Goal: Task Accomplishment & Management: Manage account settings

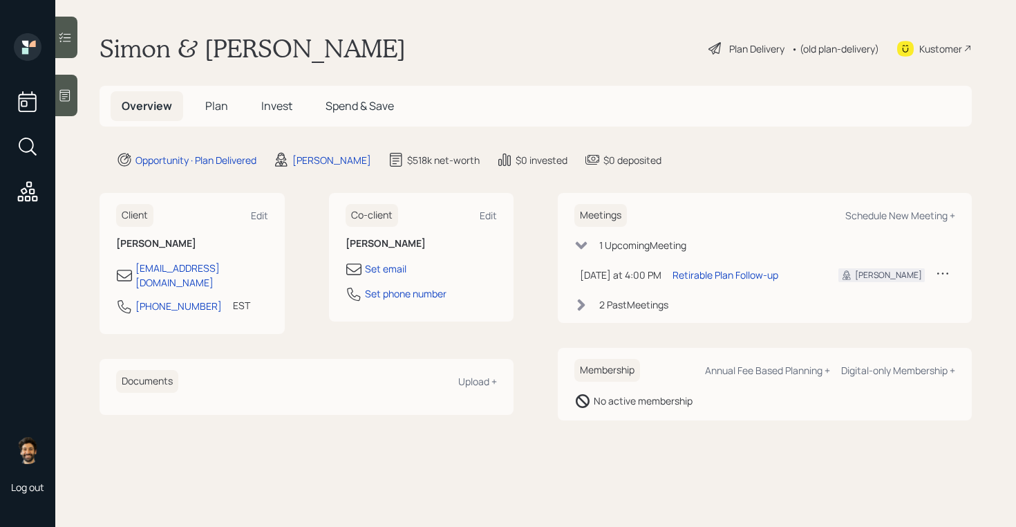
click at [218, 96] on h5 "Plan" at bounding box center [216, 106] width 45 height 30
click at [829, 51] on div "• (old plan-delivery)" at bounding box center [835, 48] width 88 height 15
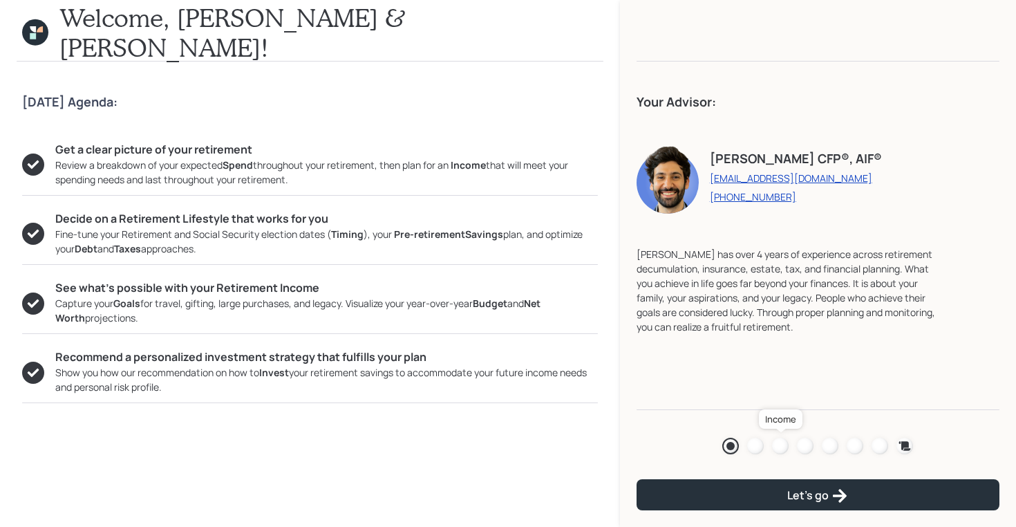
click at [780, 440] on div at bounding box center [780, 446] width 17 height 17
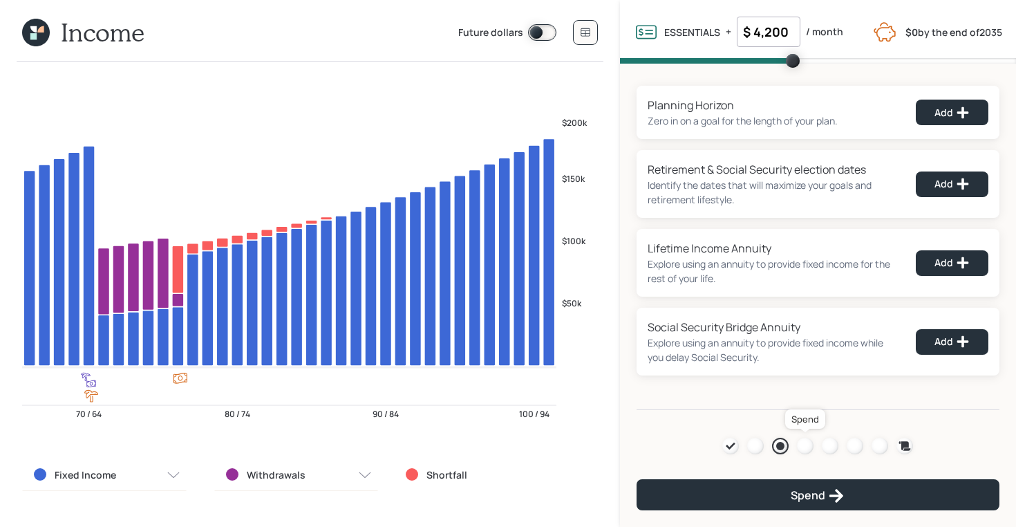
click at [807, 444] on div at bounding box center [805, 446] width 17 height 17
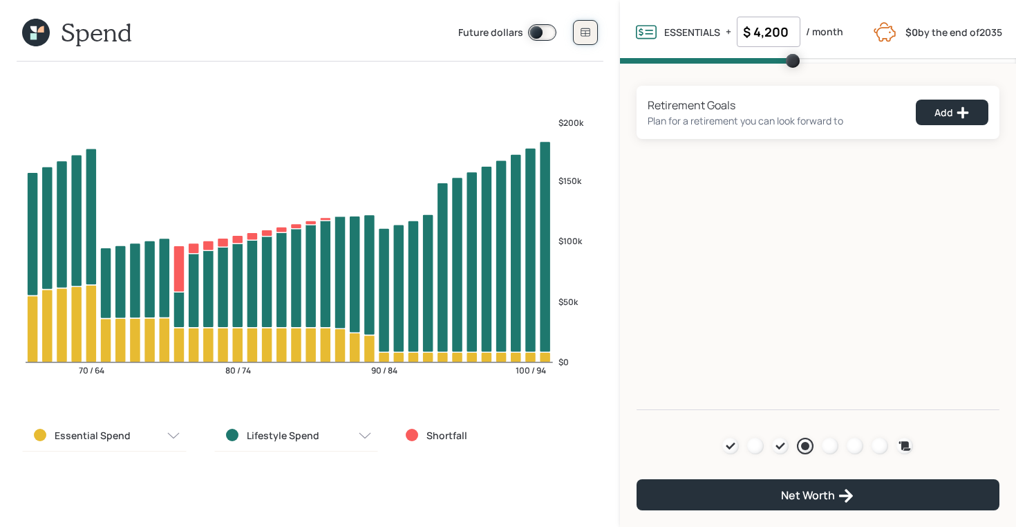
click at [579, 32] on button at bounding box center [585, 32] width 25 height 25
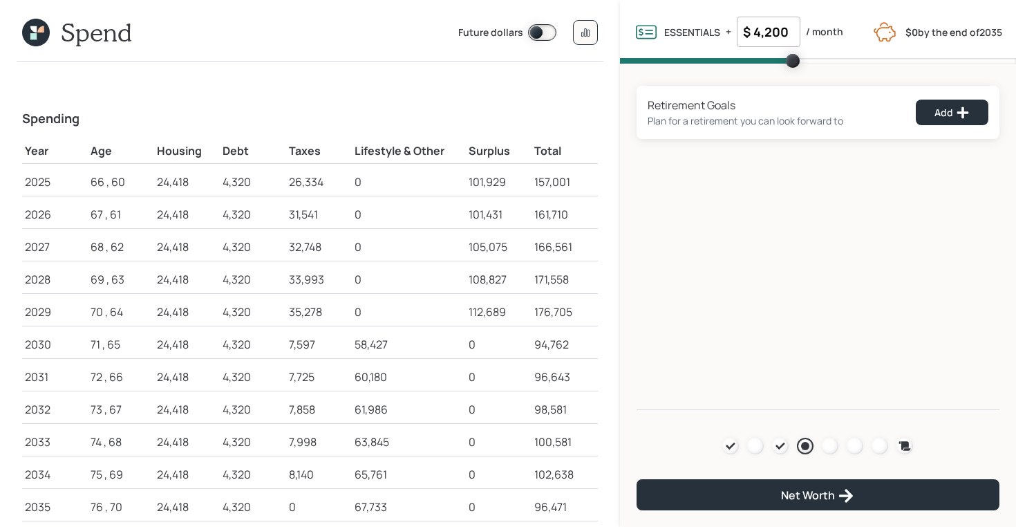
click at [36, 36] on icon at bounding box center [33, 36] width 6 height 6
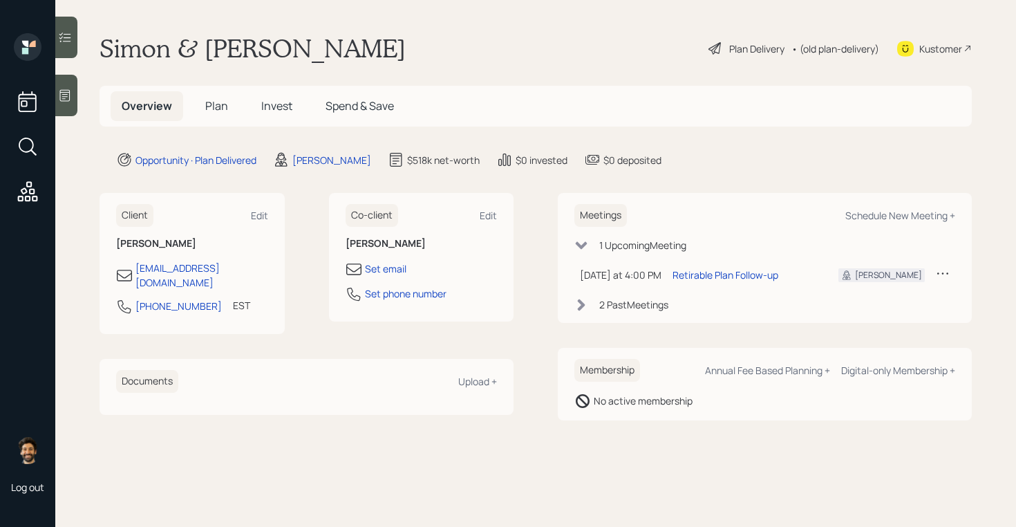
click at [838, 51] on div "• (old plan-delivery)" at bounding box center [835, 48] width 88 height 15
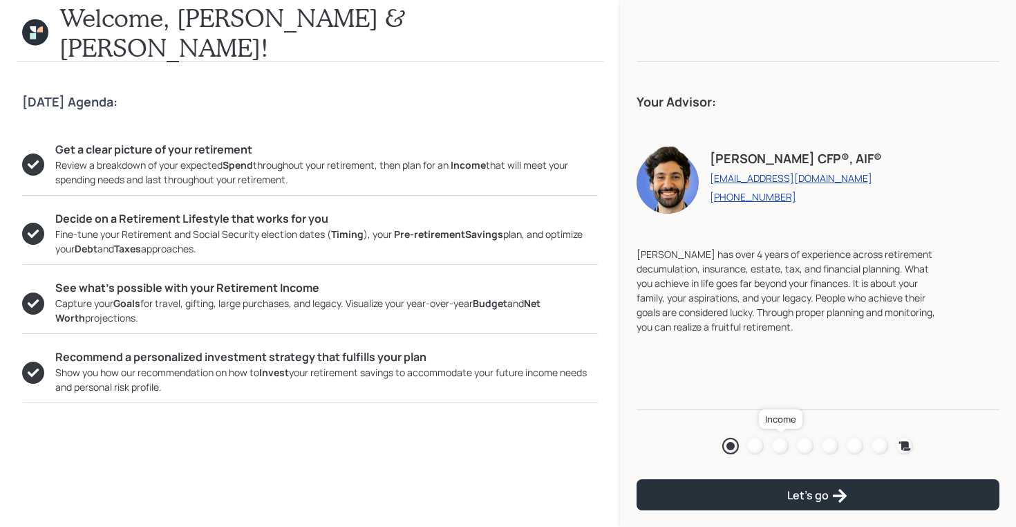
click at [781, 445] on div at bounding box center [780, 446] width 17 height 17
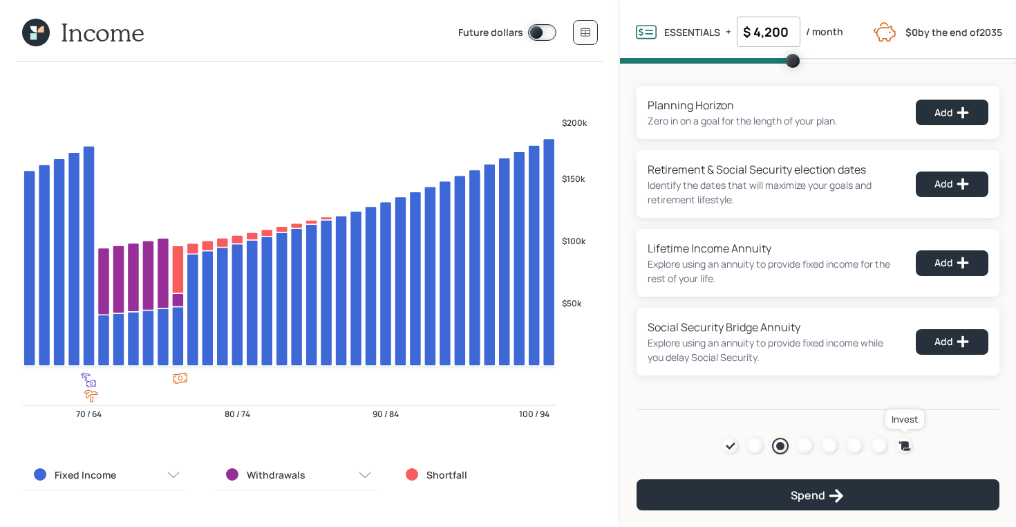
click at [904, 444] on icon at bounding box center [905, 445] width 12 height 9
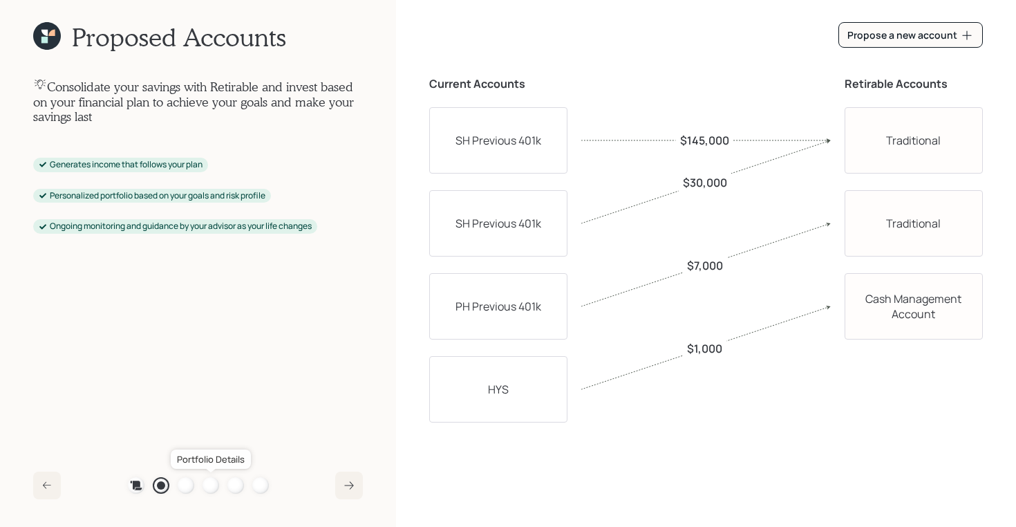
click at [211, 485] on div at bounding box center [211, 485] width 17 height 17
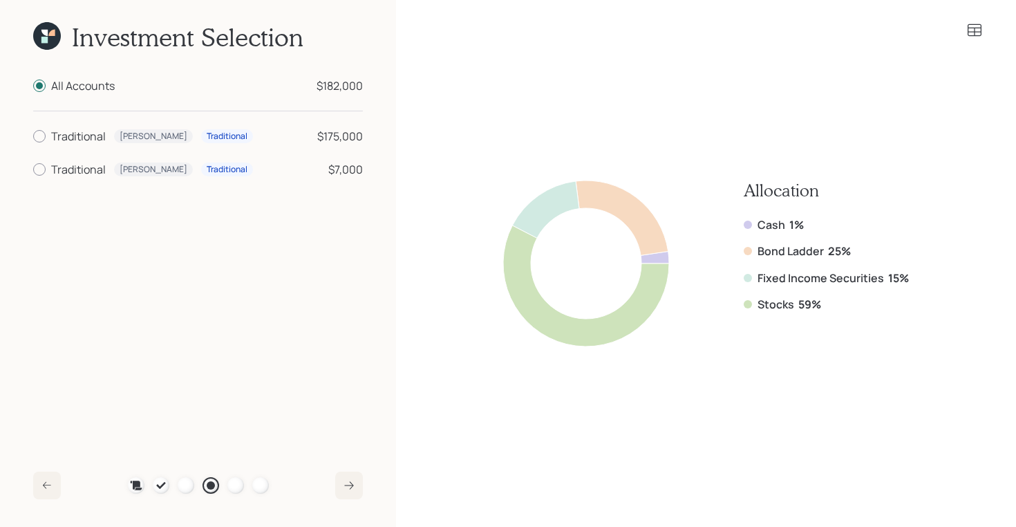
click at [51, 35] on icon at bounding box center [51, 33] width 6 height 6
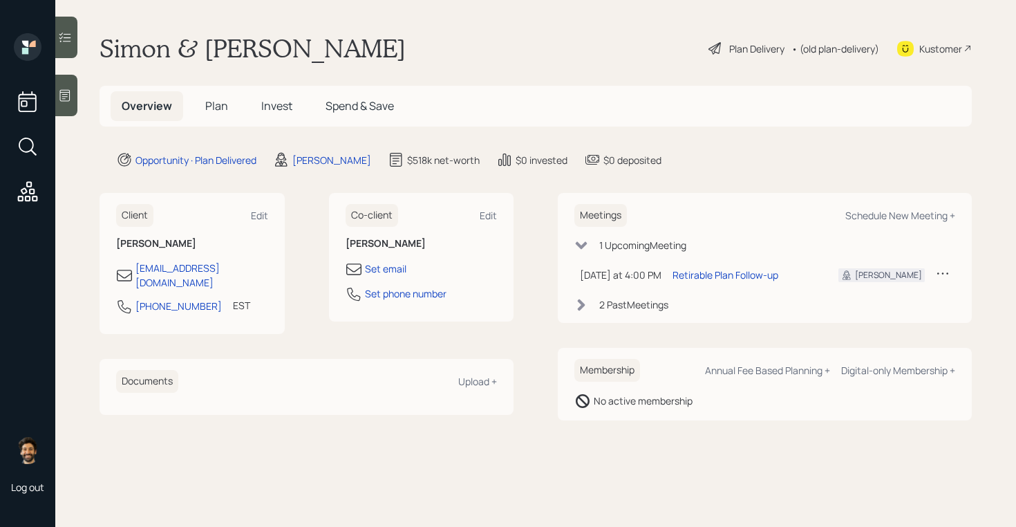
click at [212, 106] on span "Plan" at bounding box center [216, 105] width 23 height 15
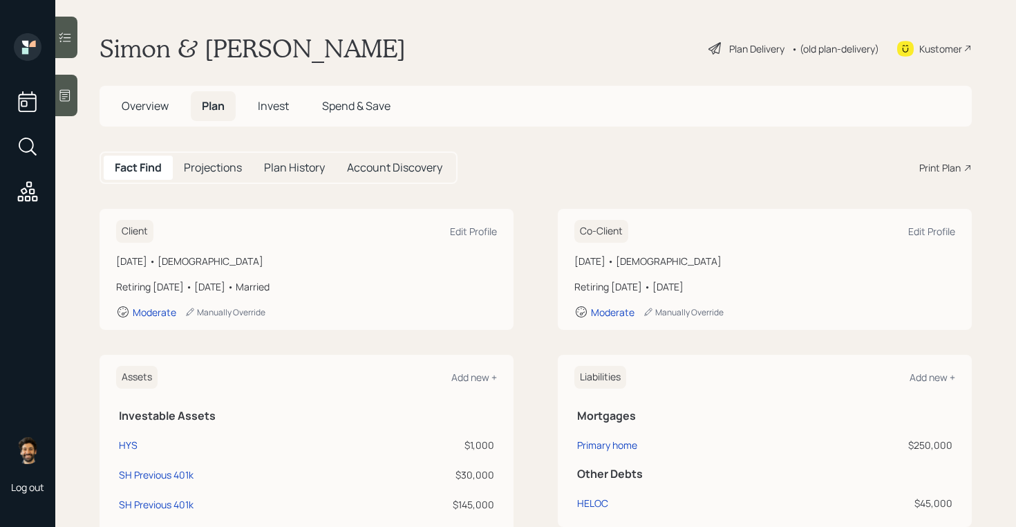
click at [821, 50] on div "• (old plan-delivery)" at bounding box center [835, 48] width 88 height 15
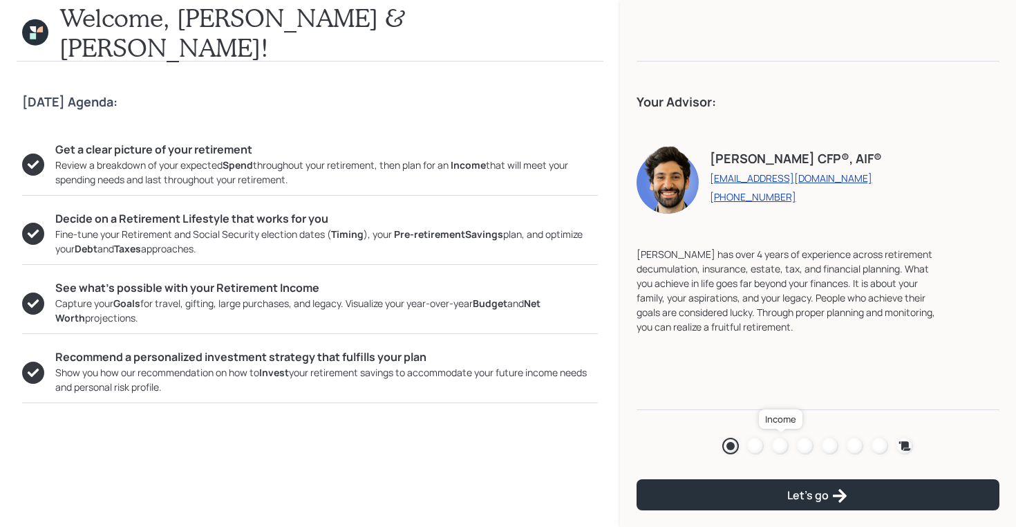
click at [778, 442] on div at bounding box center [780, 446] width 17 height 17
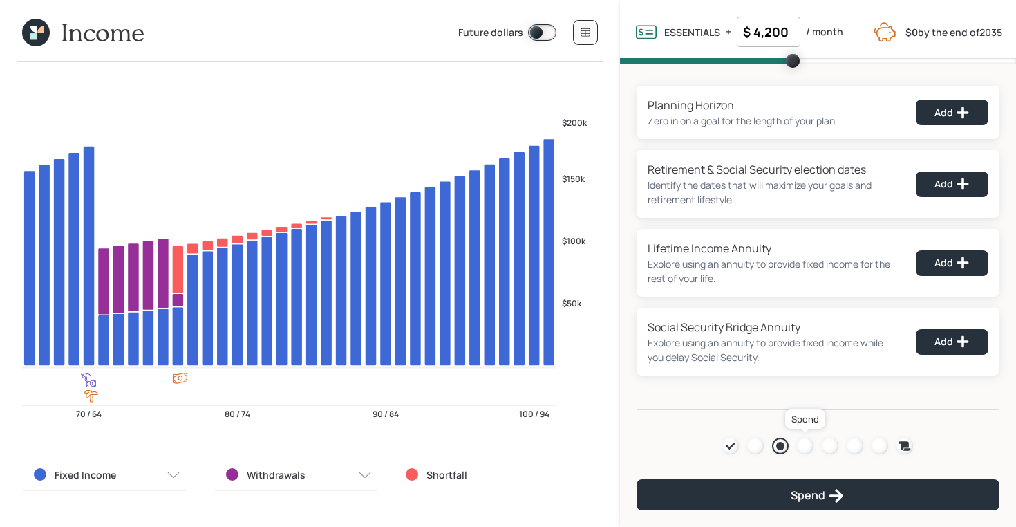
click at [803, 446] on div at bounding box center [805, 446] width 17 height 17
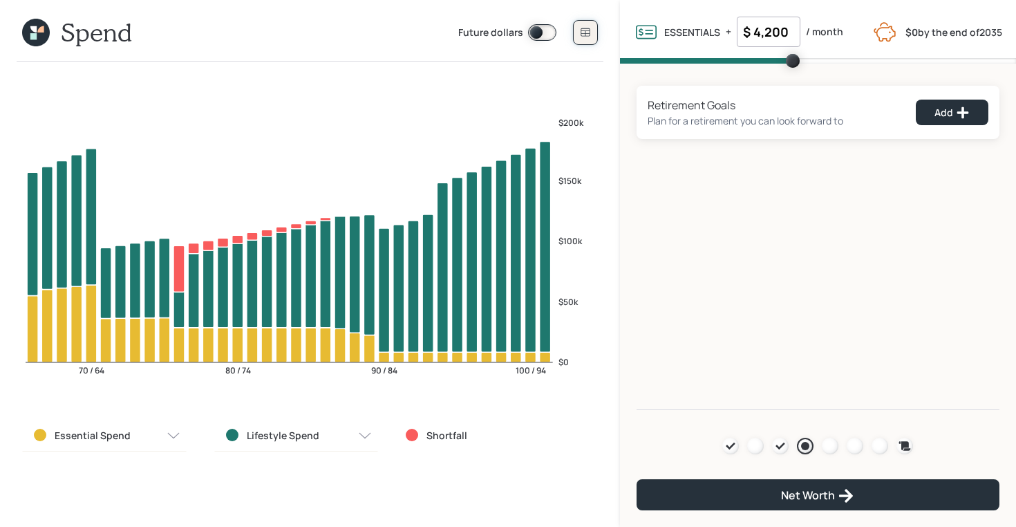
click at [581, 35] on icon at bounding box center [585, 32] width 9 height 8
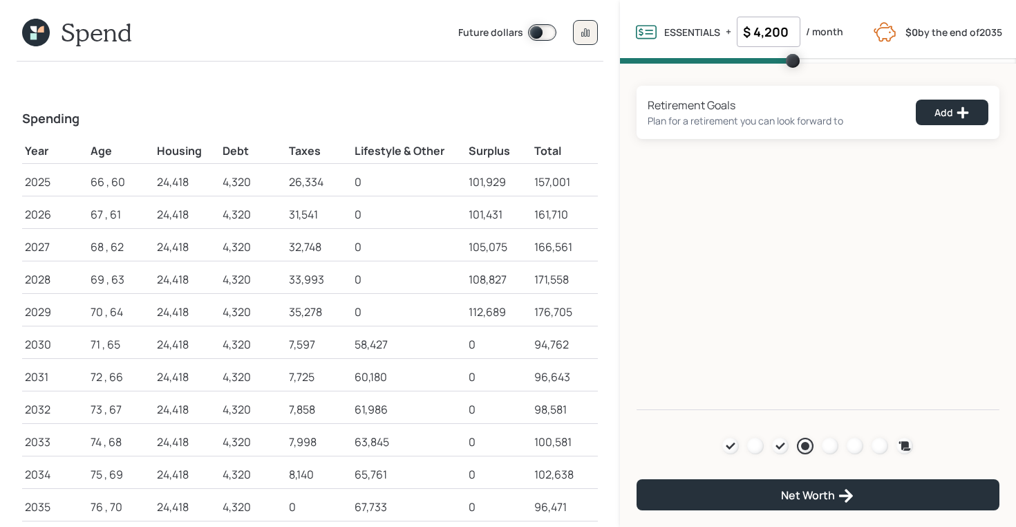
click at [43, 32] on icon at bounding box center [36, 33] width 28 height 28
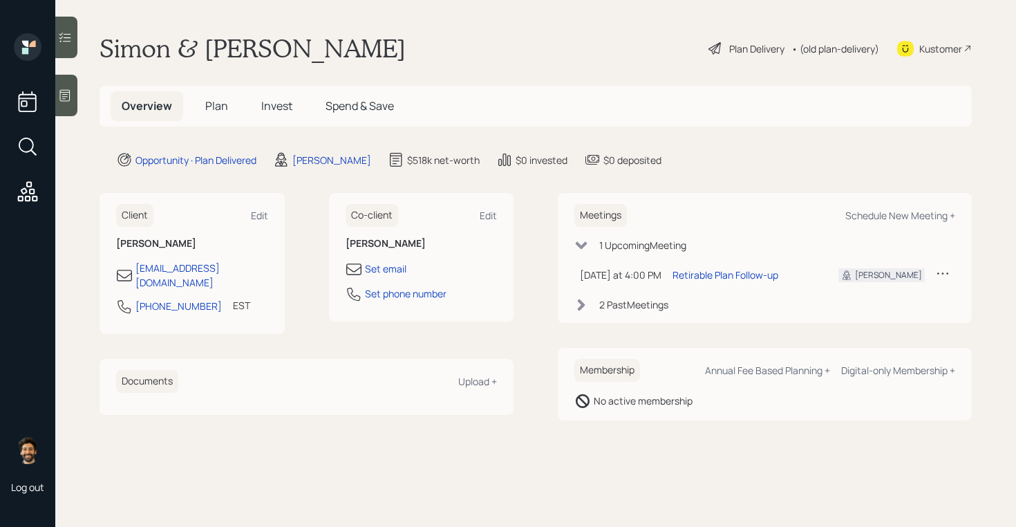
click at [213, 110] on span "Plan" at bounding box center [216, 105] width 23 height 15
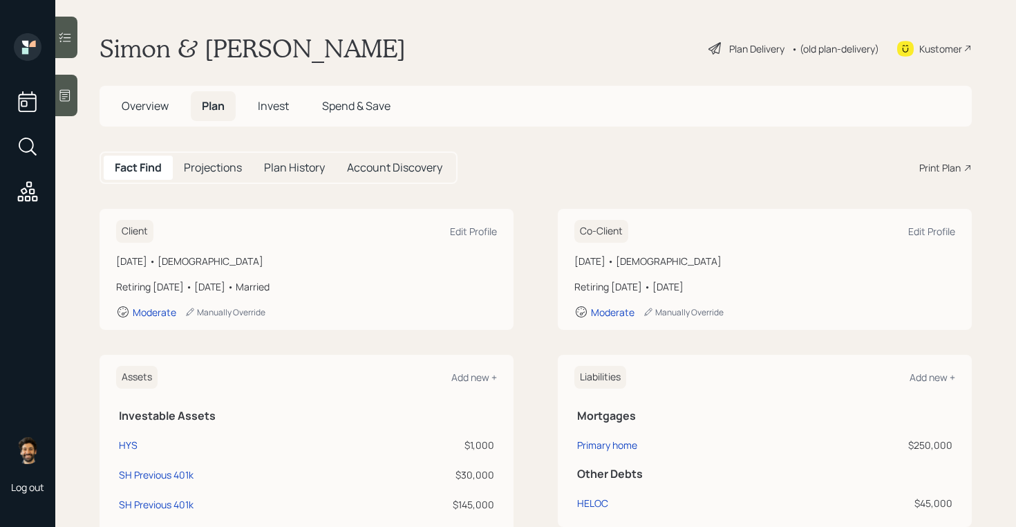
click at [825, 50] on div "• (old plan-delivery)" at bounding box center [835, 48] width 88 height 15
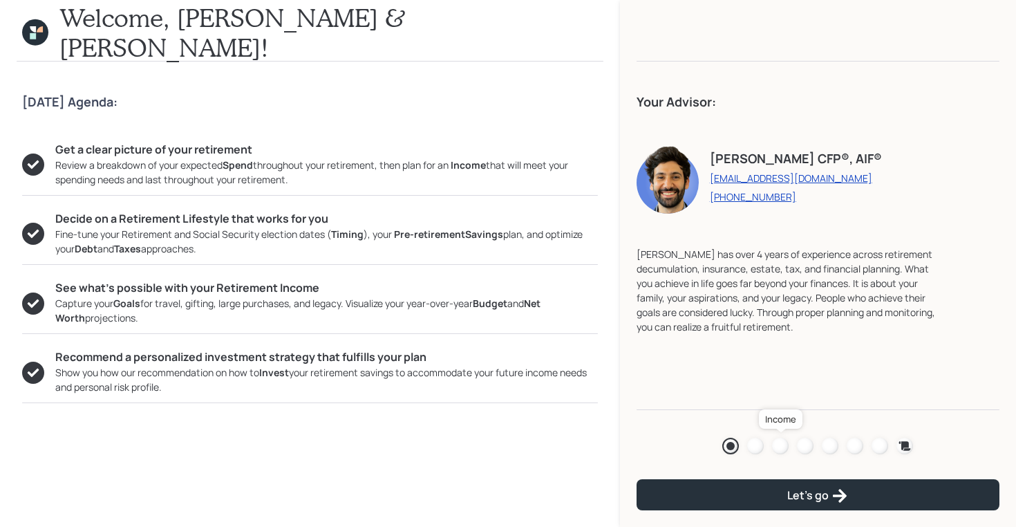
click at [782, 448] on div at bounding box center [780, 446] width 17 height 17
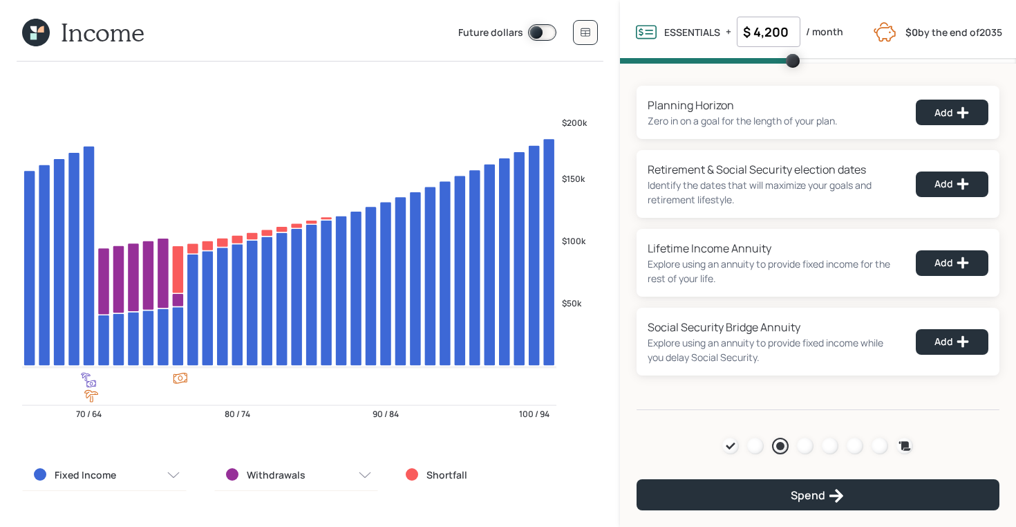
click at [41, 30] on icon at bounding box center [40, 29] width 6 height 6
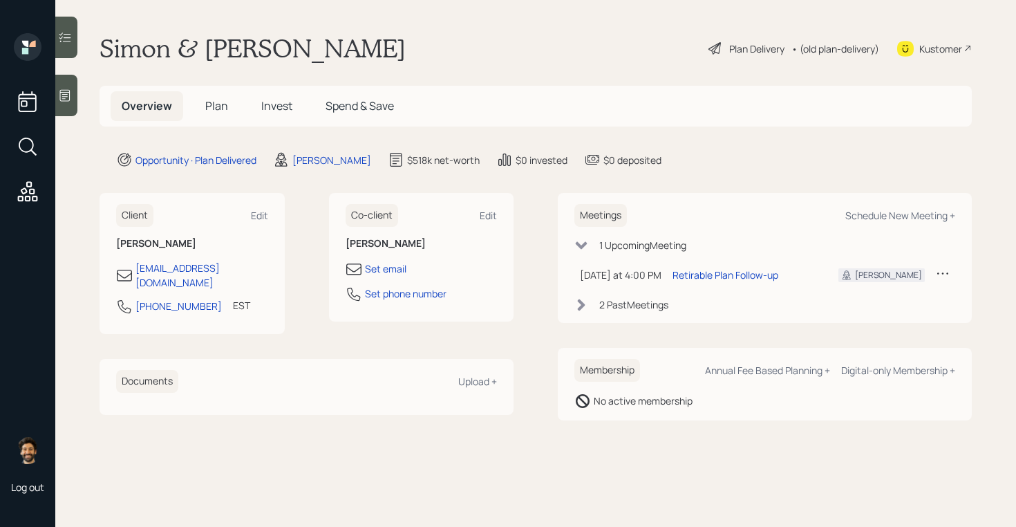
click at [211, 98] on span "Plan" at bounding box center [216, 105] width 23 height 15
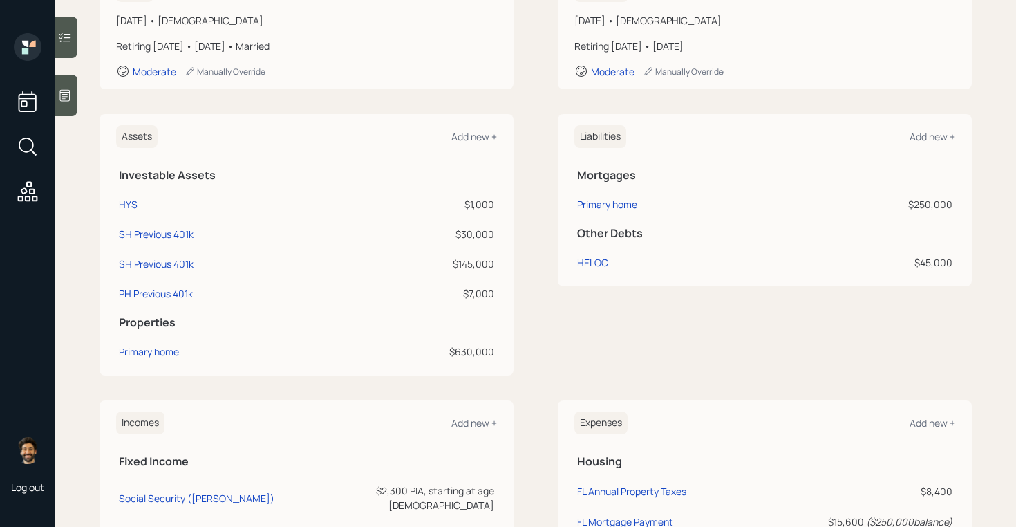
scroll to position [279, 0]
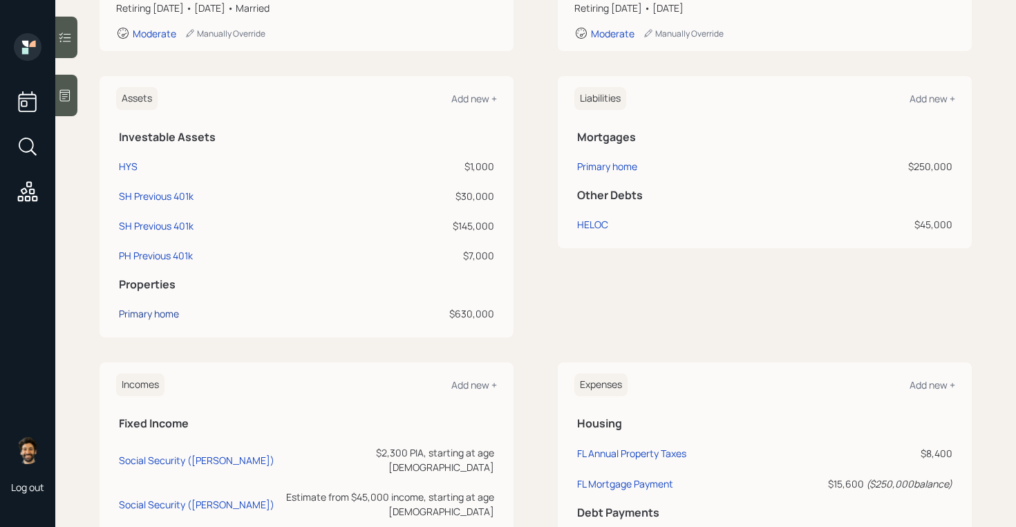
click at [144, 315] on div "Primary home" at bounding box center [149, 313] width 60 height 15
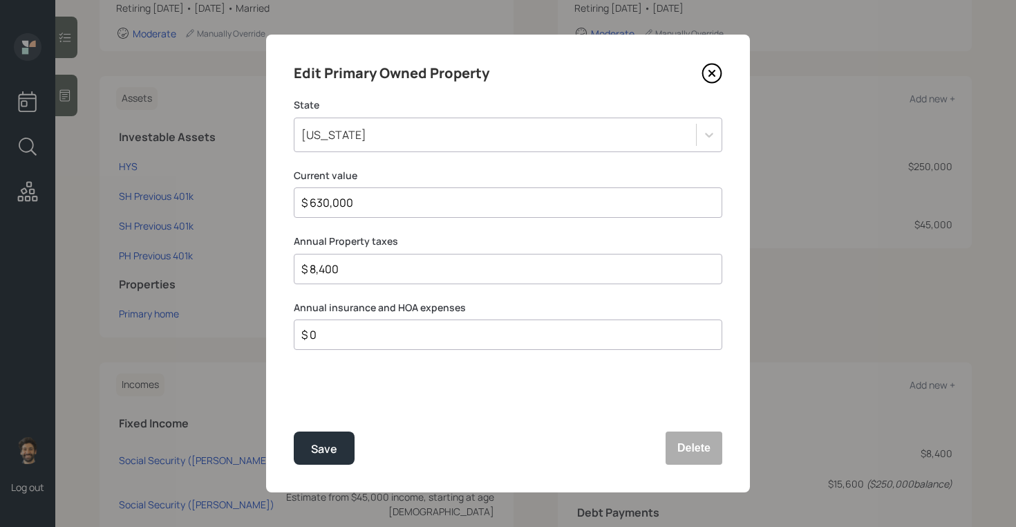
click at [709, 76] on icon at bounding box center [712, 73] width 21 height 21
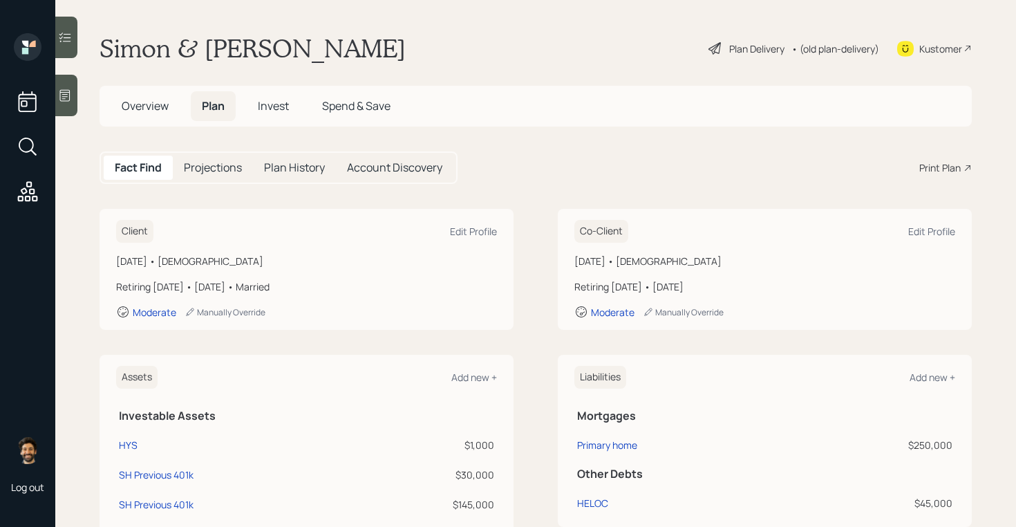
click at [147, 104] on span "Overview" at bounding box center [145, 105] width 47 height 15
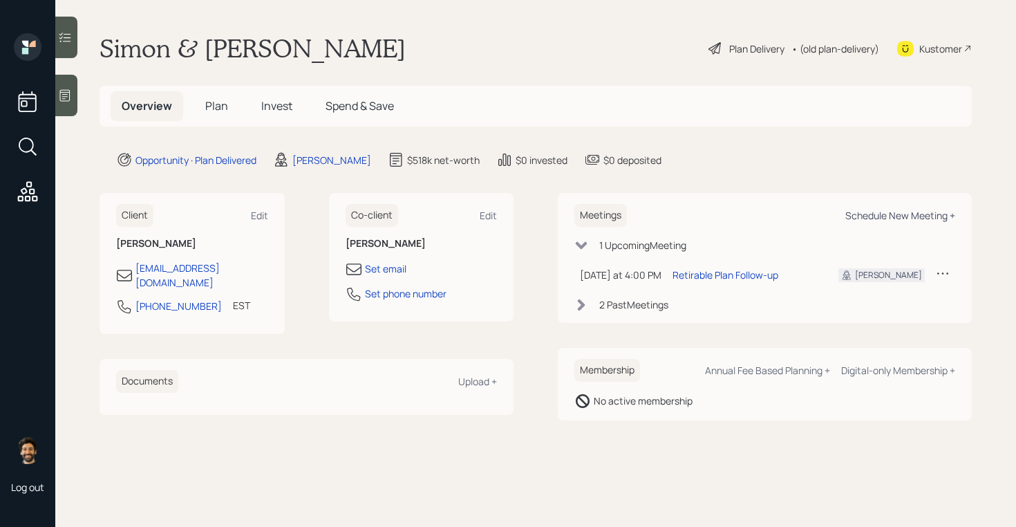
click at [884, 217] on div "Schedule New Meeting +" at bounding box center [900, 215] width 110 height 13
select select "f14b762f-c7c2-4b89-9227-8fa891345eea"
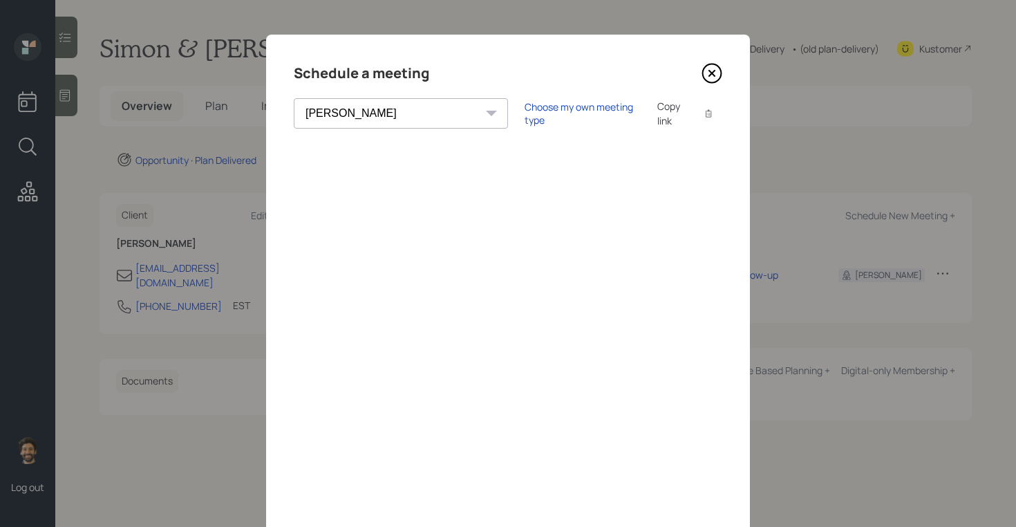
click at [708, 74] on icon at bounding box center [712, 73] width 21 height 21
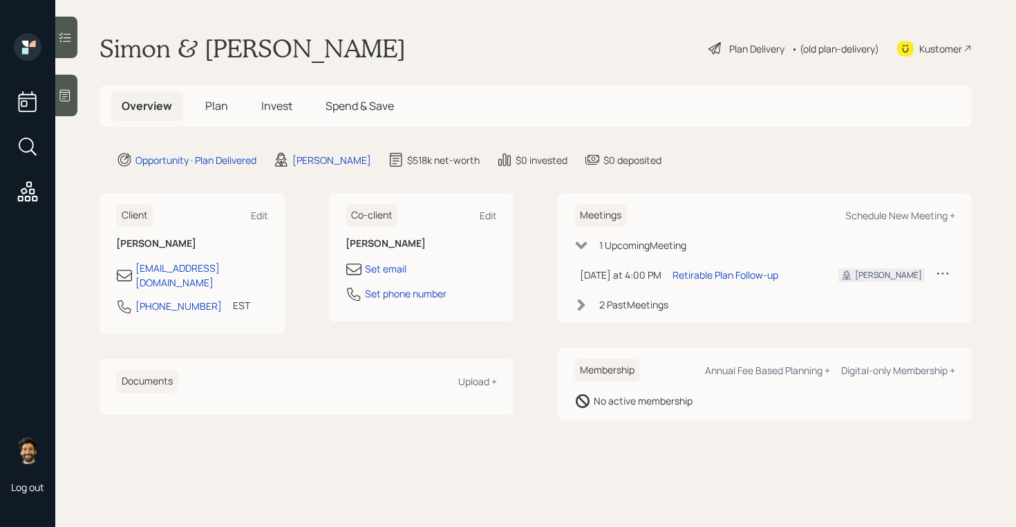
click at [921, 46] on div "Kustomer" at bounding box center [940, 48] width 43 height 15
